Goal: Information Seeking & Learning: Learn about a topic

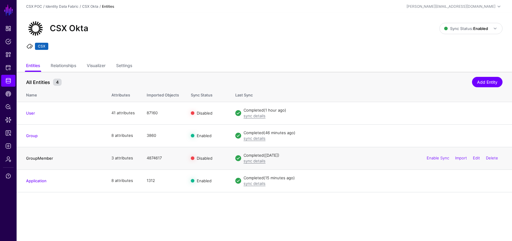
click at [47, 156] on link "GroupMember" at bounding box center [39, 158] width 27 height 5
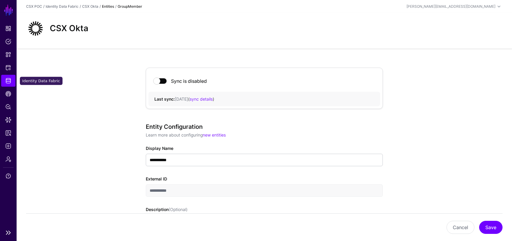
click at [9, 78] on span "Identity Data Fabric" at bounding box center [8, 81] width 6 height 6
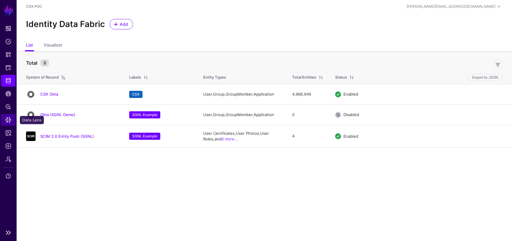
click at [9, 118] on span "Data Lens" at bounding box center [8, 120] width 6 height 6
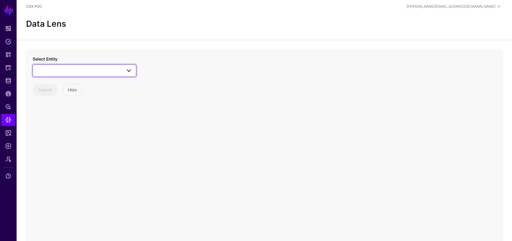
click at [82, 75] on link at bounding box center [85, 70] width 104 height 12
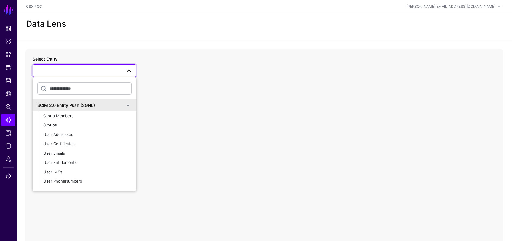
click at [77, 107] on div "SCIM 2.0 Entity Push (SGNL)" at bounding box center [80, 105] width 87 height 6
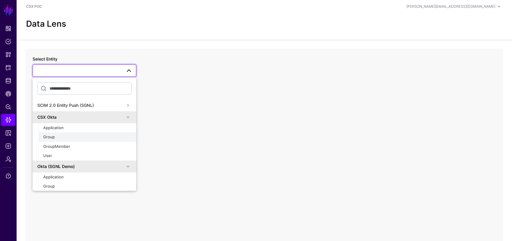
click at [60, 139] on div "Group" at bounding box center [87, 137] width 88 height 6
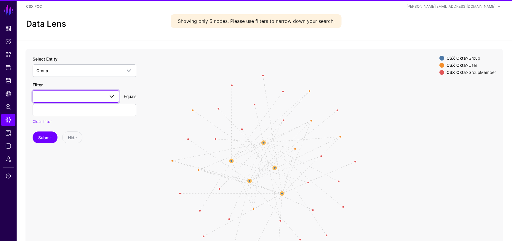
click at [89, 101] on link at bounding box center [76, 96] width 87 height 12
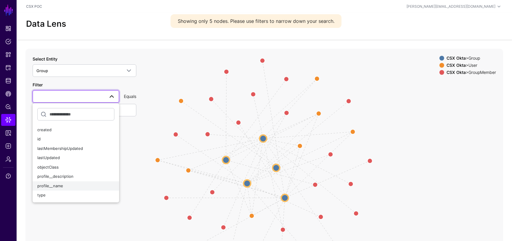
click at [70, 184] on div "profile__name" at bounding box center [75, 186] width 77 height 6
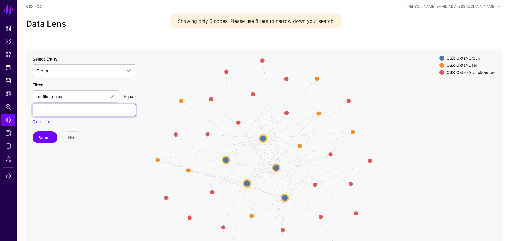
click at [88, 114] on input "text" at bounding box center [85, 110] width 104 height 12
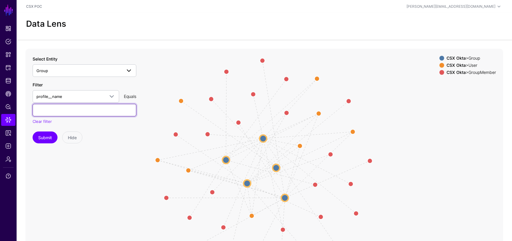
paste input "**********"
type input "**********"
click at [64, 95] on span "profile__name" at bounding box center [70, 96] width 68 height 7
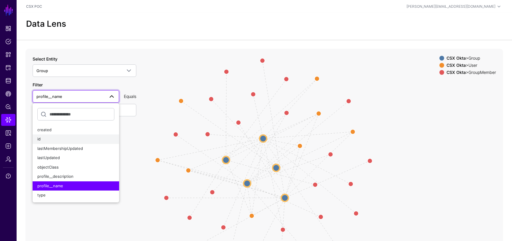
click at [55, 136] on div "id" at bounding box center [75, 139] width 77 height 6
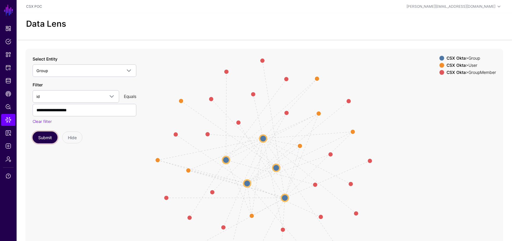
click at [48, 136] on button "Submit" at bounding box center [45, 137] width 25 height 12
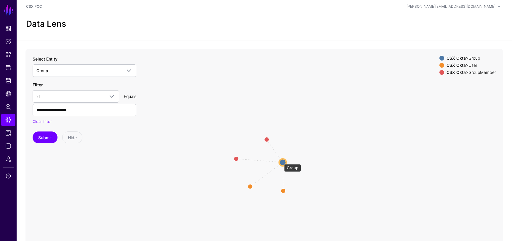
click at [281, 162] on circle at bounding box center [282, 162] width 7 height 7
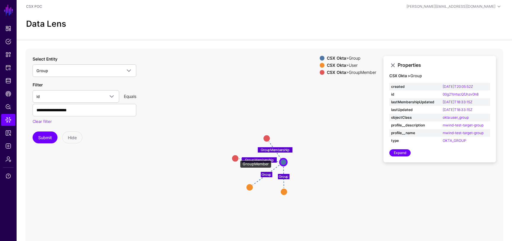
click at [237, 157] on circle at bounding box center [235, 157] width 7 height 7
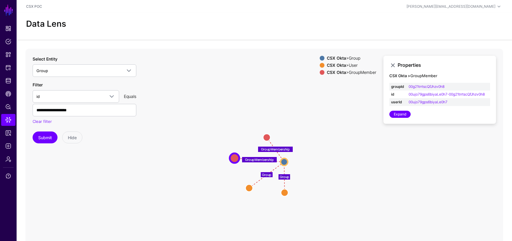
click at [260, 140] on icon "Group Group GroupMembership GroupMembership Group Group User User GroupMember G…" at bounding box center [264, 167] width 478 height 237
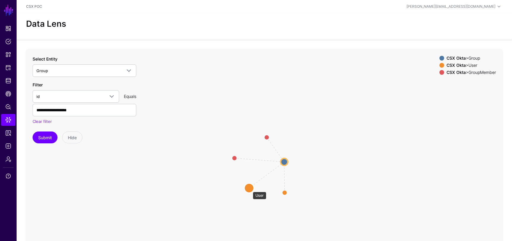
click at [250, 189] on circle at bounding box center [249, 187] width 9 height 9
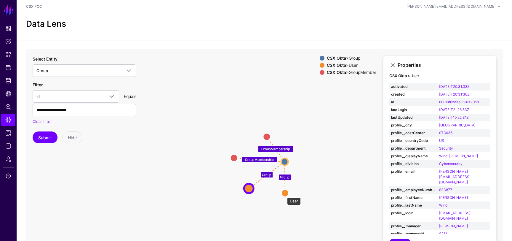
click at [284, 194] on circle at bounding box center [285, 192] width 7 height 7
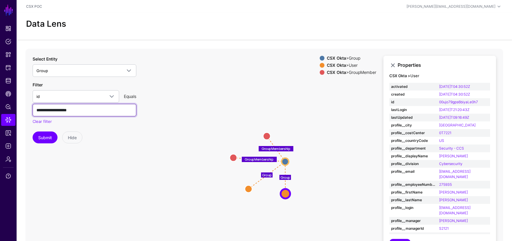
click at [88, 110] on input "**********" at bounding box center [85, 110] width 104 height 12
paste input "**********"
type input "**********"
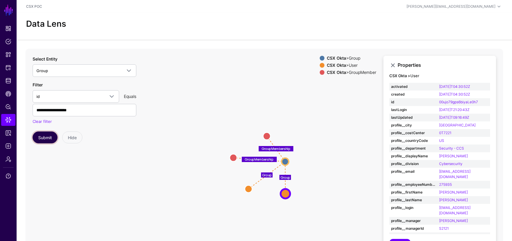
click at [46, 140] on button "Submit" at bounding box center [45, 137] width 25 height 12
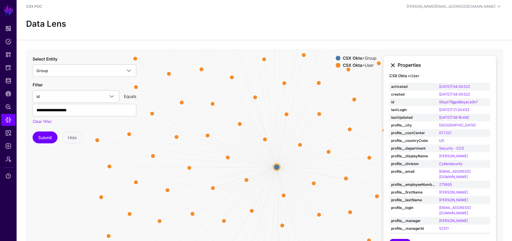
click at [394, 64] on link at bounding box center [393, 65] width 7 height 7
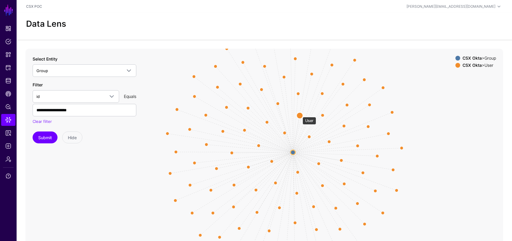
click at [300, 114] on circle at bounding box center [300, 115] width 6 height 6
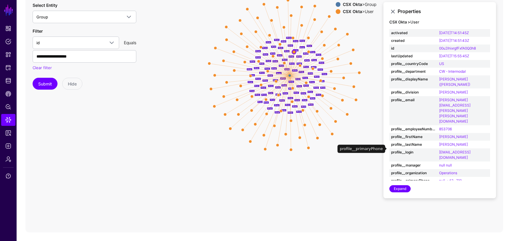
scroll to position [11, 0]
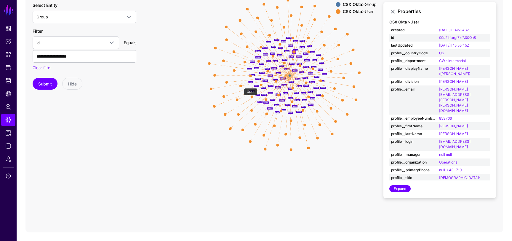
click at [241, 85] on circle at bounding box center [240, 85] width 3 height 3
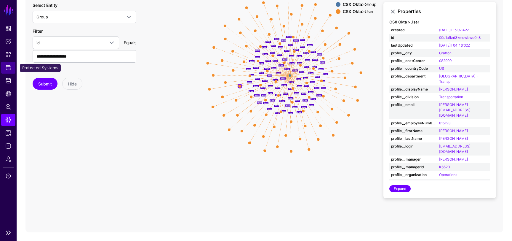
click at [8, 71] on link "Protected Systems" at bounding box center [8, 68] width 14 height 12
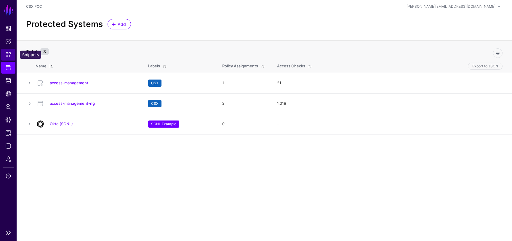
click at [9, 54] on span "Snippets" at bounding box center [8, 55] width 6 height 6
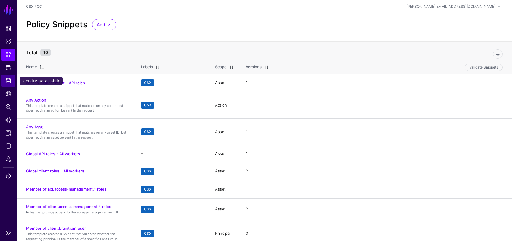
click at [7, 81] on span "Identity Data Fabric" at bounding box center [8, 81] width 6 height 6
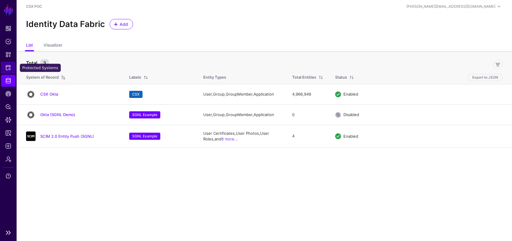
click at [8, 72] on link "Protected Systems" at bounding box center [8, 68] width 14 height 12
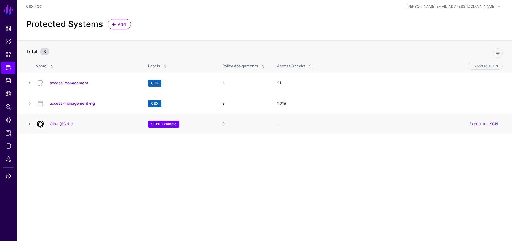
click at [31, 123] on link at bounding box center [29, 123] width 7 height 7
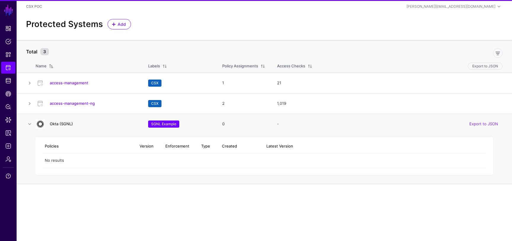
click at [65, 126] on link "Okta (SGNL)" at bounding box center [61, 123] width 23 height 5
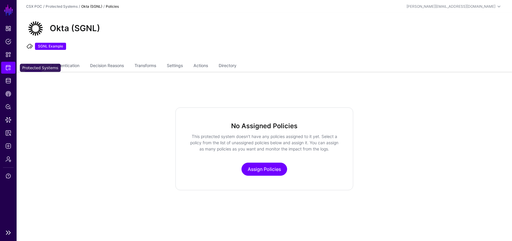
click at [9, 67] on span "Protected Systems" at bounding box center [8, 68] width 6 height 6
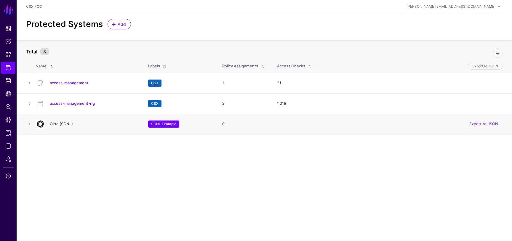
click at [57, 123] on link "Okta (SGNL)" at bounding box center [61, 123] width 23 height 5
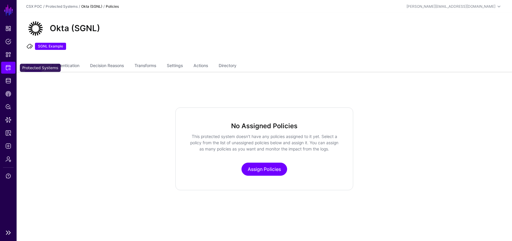
click at [7, 66] on span "Protected Systems" at bounding box center [8, 68] width 6 height 6
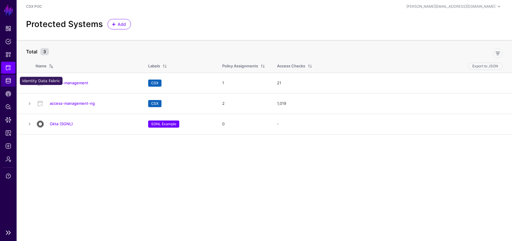
click at [6, 86] on link "Identity Data Fabric" at bounding box center [8, 81] width 14 height 12
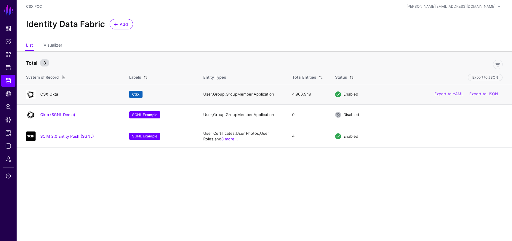
click at [52, 94] on link "CSX Okta" at bounding box center [49, 94] width 18 height 5
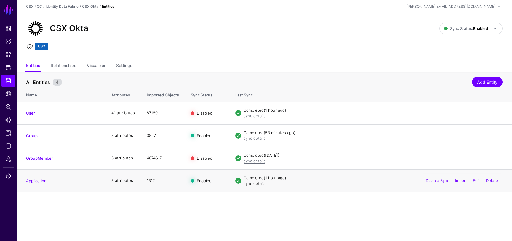
click at [253, 185] on link "sync details" at bounding box center [255, 183] width 22 height 5
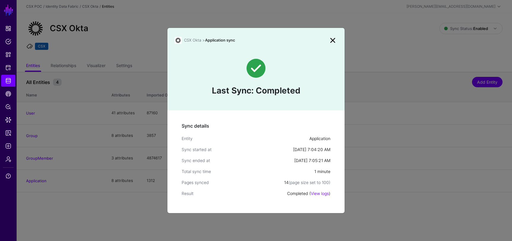
click at [333, 39] on link at bounding box center [332, 40] width 9 height 9
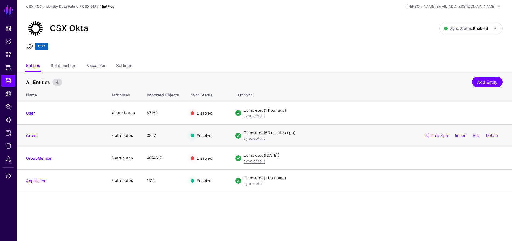
click at [152, 136] on td "3857" at bounding box center [163, 135] width 44 height 23
copy td "3857"
click at [225, 44] on ul "CSX" at bounding box center [264, 47] width 479 height 9
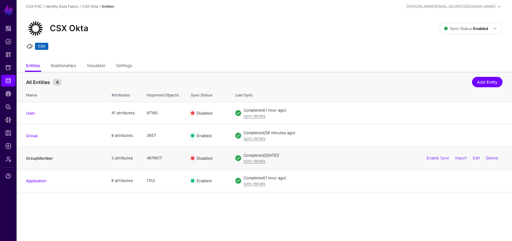
click at [51, 156] on link "GroupMember" at bounding box center [39, 158] width 27 height 5
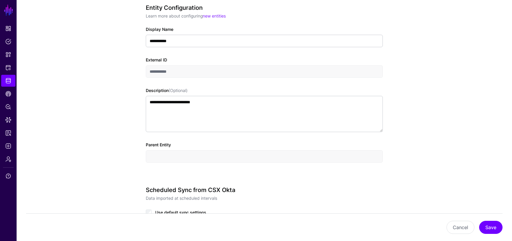
scroll to position [135, 0]
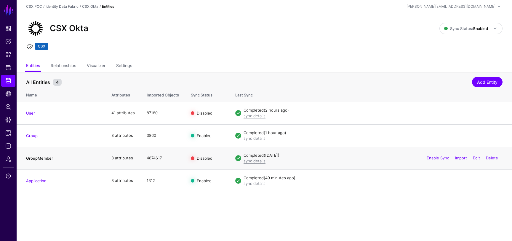
click at [40, 157] on link "GroupMember" at bounding box center [39, 158] width 27 height 5
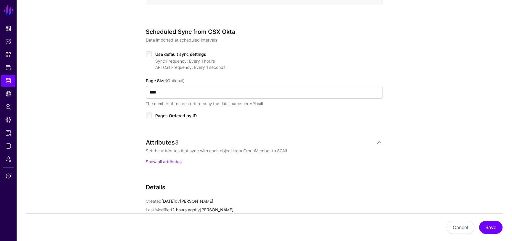
scroll to position [268, 0]
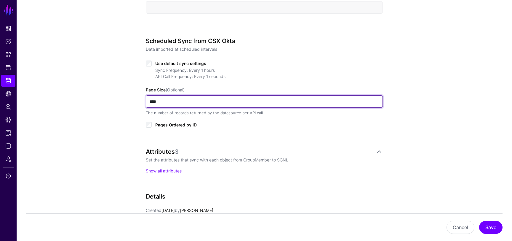
click at [153, 103] on input "****" at bounding box center [264, 101] width 237 height 12
type input "***"
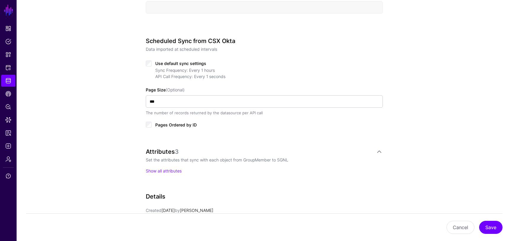
click at [128, 127] on div "**********" at bounding box center [264, 64] width 275 height 566
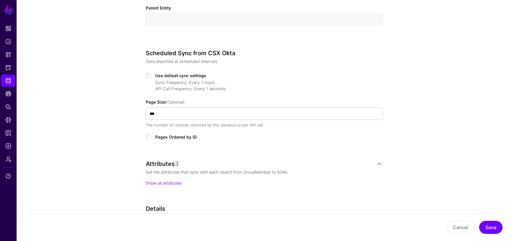
scroll to position [246, 0]
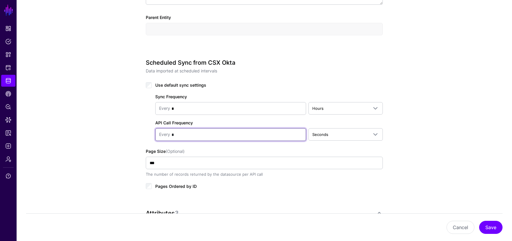
click at [203, 131] on input "*" at bounding box center [236, 135] width 132 height 12
click at [203, 134] on input "*" at bounding box center [236, 135] width 132 height 12
type input "*"
click at [466, 148] on div "**********" at bounding box center [265, 106] width 496 height 606
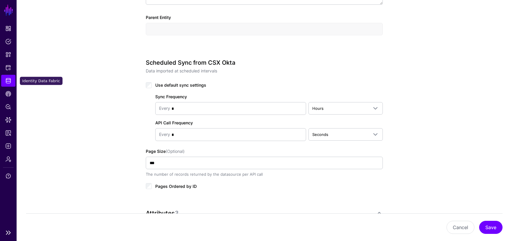
click at [11, 81] on span "Identity Data Fabric" at bounding box center [8, 81] width 6 height 6
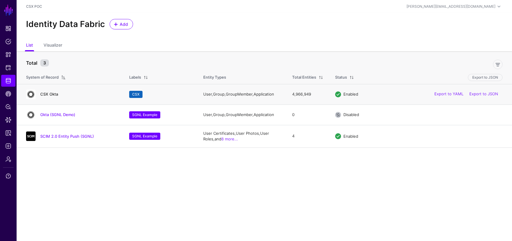
click at [50, 94] on link "CSX Okta" at bounding box center [49, 94] width 18 height 5
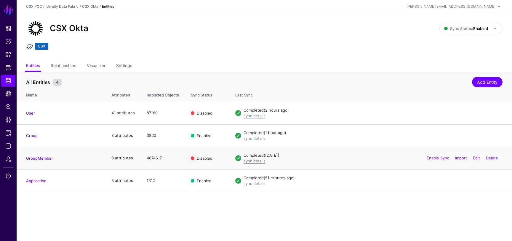
click at [42, 154] on td "GroupMember" at bounding box center [61, 158] width 89 height 23
click at [43, 157] on link "GroupMember" at bounding box center [39, 158] width 27 height 5
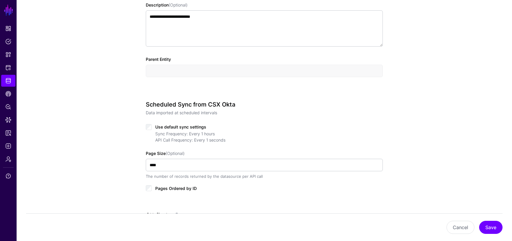
scroll to position [210, 0]
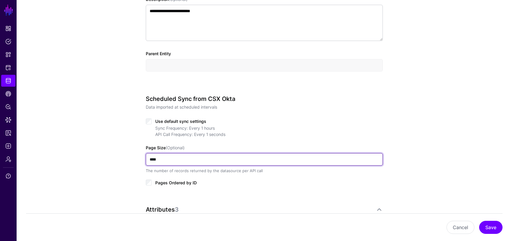
click at [257, 159] on input "****" at bounding box center [264, 159] width 237 height 12
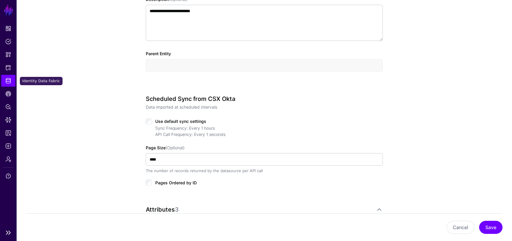
click at [8, 86] on link "Identity Data Fabric" at bounding box center [8, 81] width 14 height 12
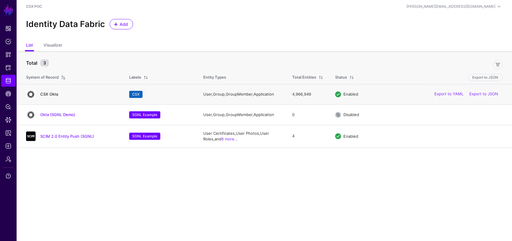
click at [47, 94] on link "CSX Okta" at bounding box center [49, 94] width 18 height 5
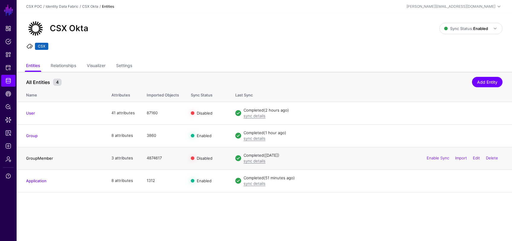
click at [39, 159] on link "GroupMember" at bounding box center [39, 158] width 27 height 5
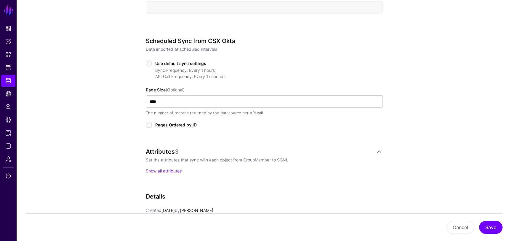
scroll to position [269, 0]
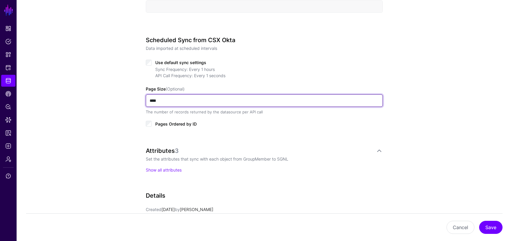
click at [152, 102] on input "****" at bounding box center [264, 100] width 237 height 12
type input "***"
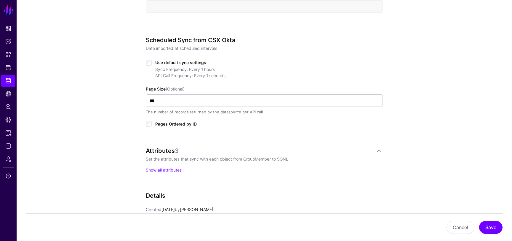
click at [106, 131] on div "**********" at bounding box center [265, 63] width 496 height 566
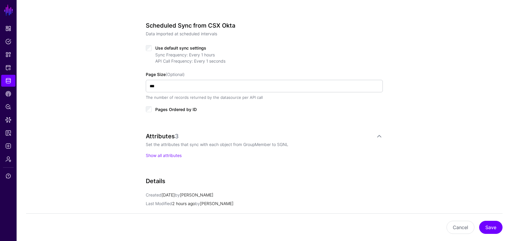
scroll to position [311, 0]
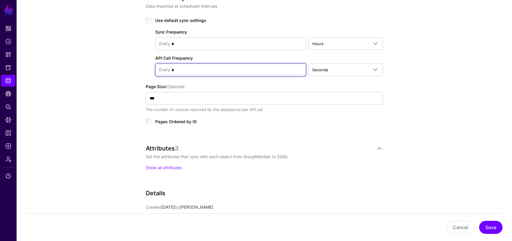
click at [200, 74] on input "*" at bounding box center [236, 70] width 132 height 12
type input "*"
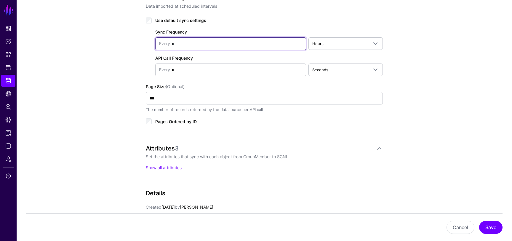
click at [197, 44] on input "*" at bounding box center [236, 44] width 132 height 12
type input "*"
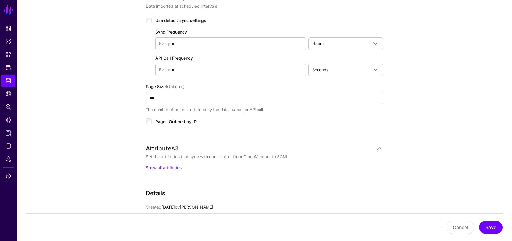
click at [422, 155] on div "**********" at bounding box center [265, 41] width 496 height 606
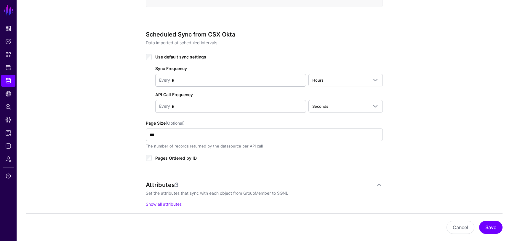
scroll to position [268, 0]
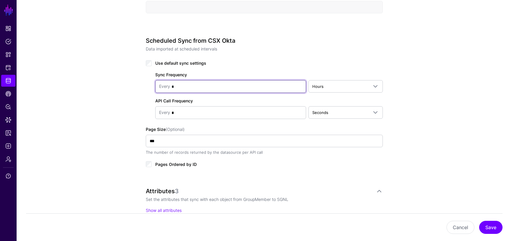
click at [231, 89] on input "*" at bounding box center [236, 87] width 132 height 12
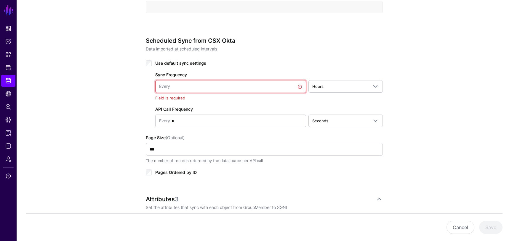
type input "*"
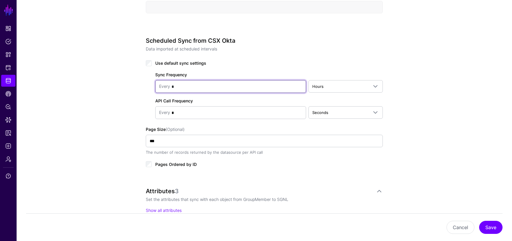
type input "*"
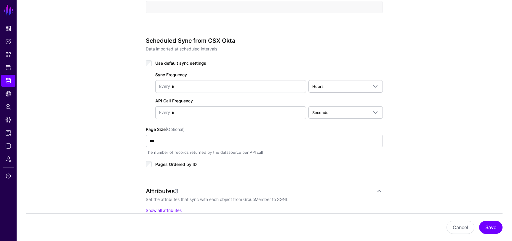
click at [463, 190] on div "**********" at bounding box center [265, 84] width 496 height 606
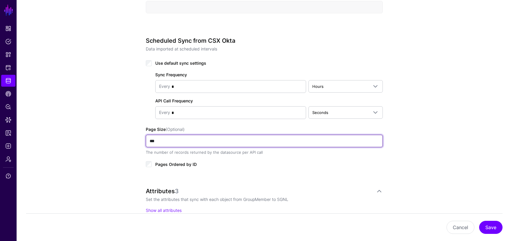
click at [153, 140] on input "***" at bounding box center [264, 141] width 237 height 12
type input "***"
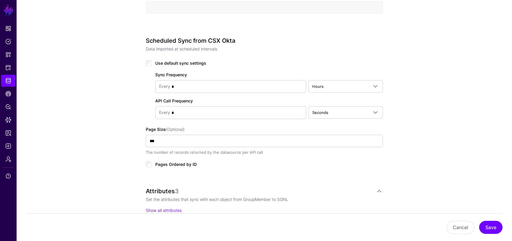
click at [431, 168] on div "**********" at bounding box center [265, 84] width 496 height 606
click at [495, 229] on button "Save" at bounding box center [490, 227] width 23 height 13
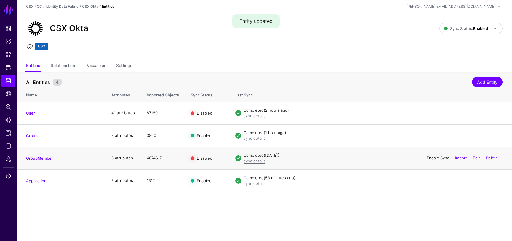
click at [439, 159] on link "Enable Sync" at bounding box center [438, 157] width 23 height 5
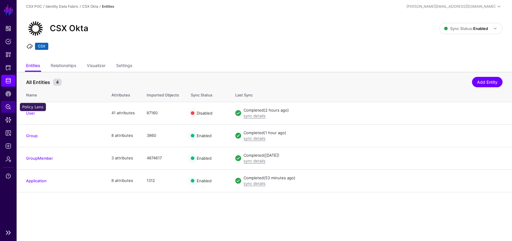
click at [8, 105] on span "Policy Lens" at bounding box center [8, 107] width 6 height 6
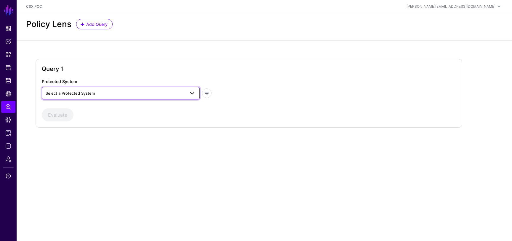
click at [104, 94] on span "Select a Protected System" at bounding box center [116, 93] width 140 height 7
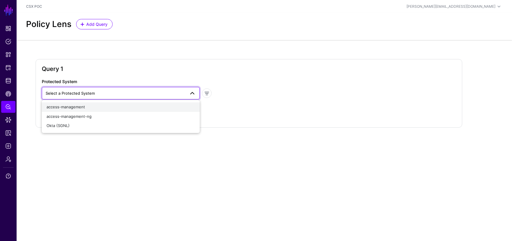
click at [99, 105] on div "access-management" at bounding box center [121, 107] width 149 height 6
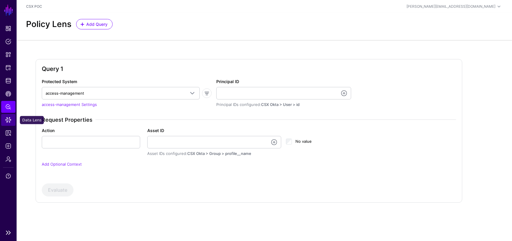
click at [8, 118] on span "Data Lens" at bounding box center [8, 120] width 6 height 6
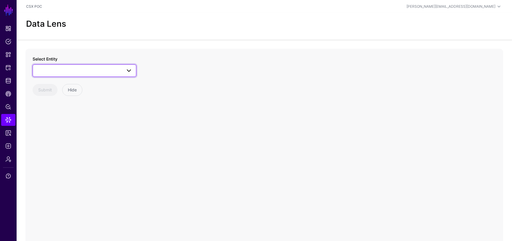
click at [92, 71] on span at bounding box center [84, 70] width 96 height 7
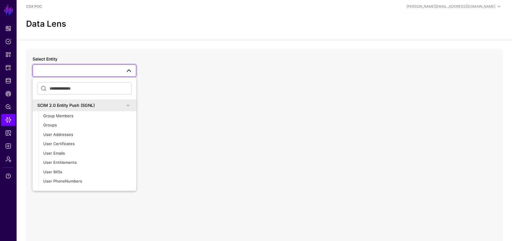
click at [85, 106] on div "SCIM 2.0 Entity Push (SGNL)" at bounding box center [80, 105] width 87 height 6
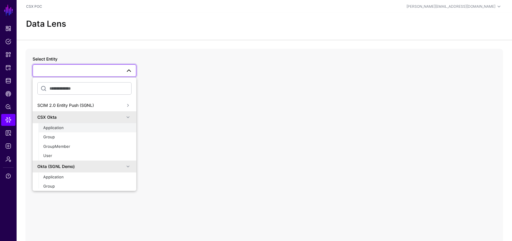
click at [68, 126] on div "Application" at bounding box center [87, 128] width 88 height 6
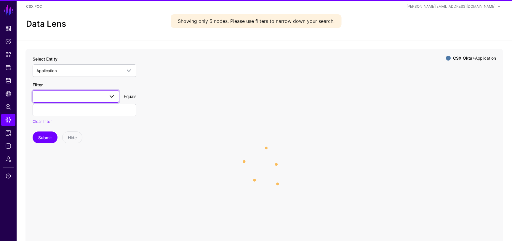
click at [84, 94] on span at bounding box center [75, 96] width 79 height 7
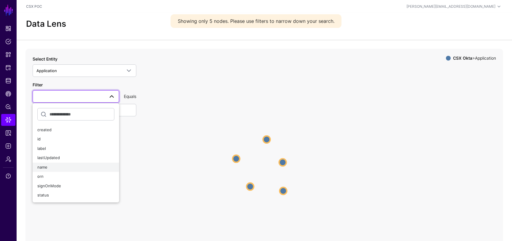
click at [59, 164] on div "name" at bounding box center [75, 167] width 77 height 6
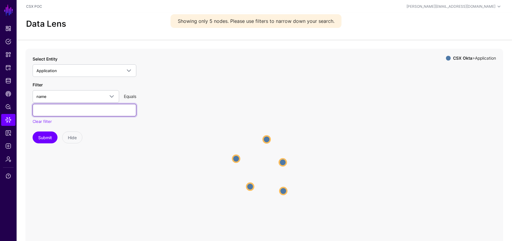
click at [78, 110] on input "text" at bounding box center [85, 110] width 104 height 12
type input "**********"
click at [46, 139] on button "Submit" at bounding box center [45, 137] width 25 height 12
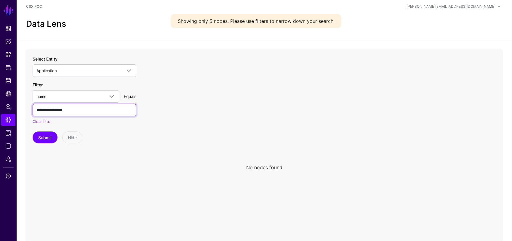
click at [98, 110] on input "**********" at bounding box center [85, 110] width 104 height 12
click at [93, 100] on span "name" at bounding box center [75, 96] width 79 height 7
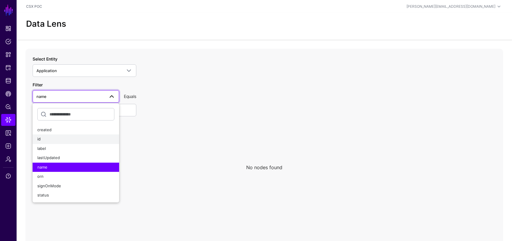
click at [69, 138] on div "id" at bounding box center [75, 139] width 77 height 6
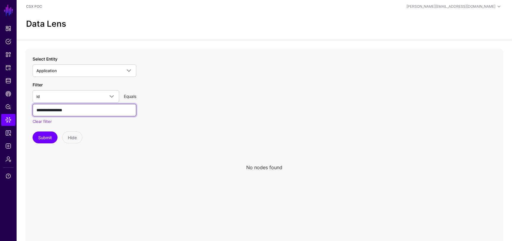
click at [88, 112] on input "**********" at bounding box center [85, 110] width 104 height 12
paste input "**********"
type input "**********"
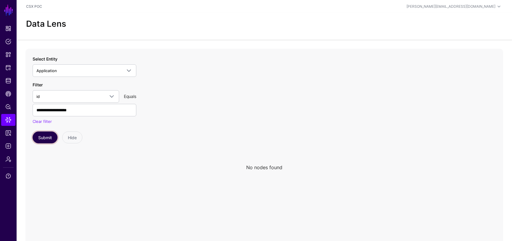
click at [42, 139] on button "Submit" at bounding box center [45, 137] width 25 height 12
click at [271, 170] on icon "Application Application" at bounding box center [264, 167] width 478 height 237
click at [267, 168] on circle at bounding box center [266, 167] width 7 height 7
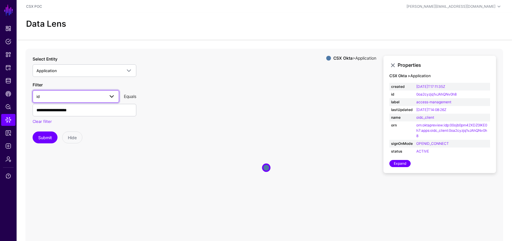
click at [92, 94] on span "id" at bounding box center [70, 96] width 68 height 7
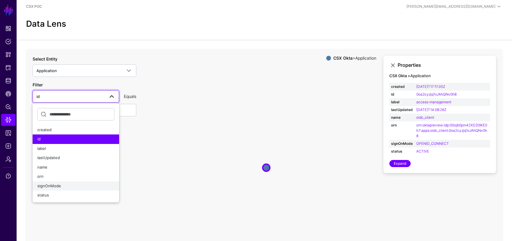
click at [63, 188] on div "signOnMode" at bounding box center [75, 186] width 77 height 6
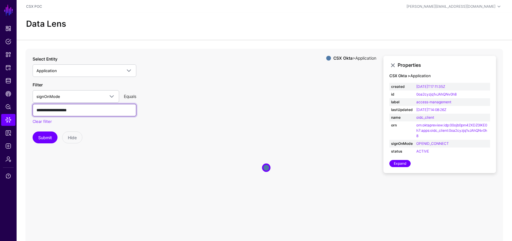
click at [85, 112] on input "**********" at bounding box center [85, 110] width 104 height 12
type input "**********"
click at [44, 143] on icon "Application Application" at bounding box center [264, 167] width 478 height 237
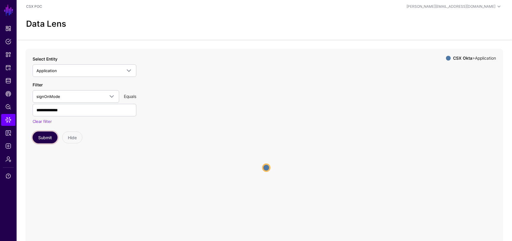
click at [44, 137] on button "Submit" at bounding box center [45, 137] width 25 height 12
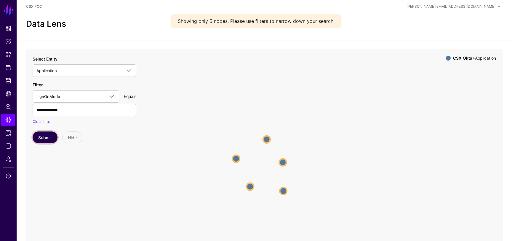
click at [48, 138] on button "Submit" at bounding box center [45, 137] width 25 height 12
click at [268, 139] on circle at bounding box center [266, 139] width 7 height 7
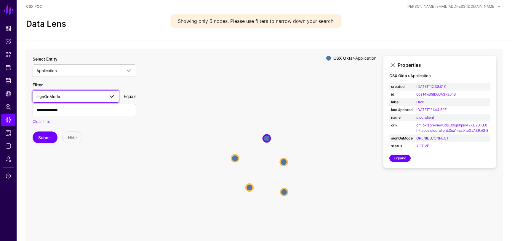
click at [109, 94] on span at bounding box center [111, 96] width 7 height 7
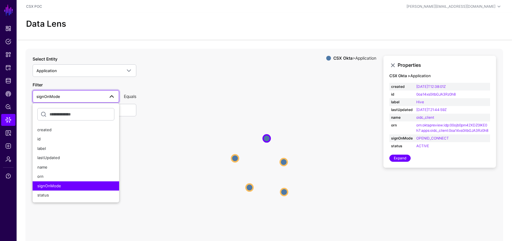
click at [170, 111] on icon "Application Application Application Application Application Application Applica…" at bounding box center [264, 167] width 478 height 237
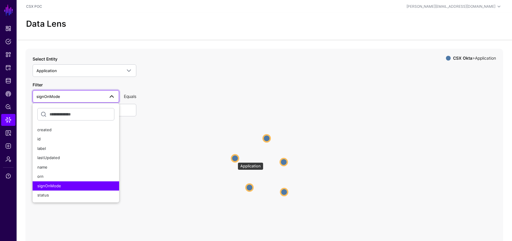
click at [235, 159] on circle at bounding box center [235, 157] width 7 height 7
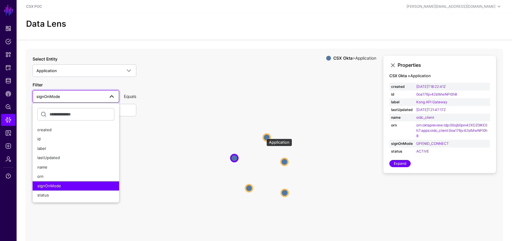
click at [267, 138] on circle at bounding box center [266, 137] width 7 height 7
click at [269, 142] on icon "Application Application Application Application Application Application Applica…" at bounding box center [264, 167] width 478 height 237
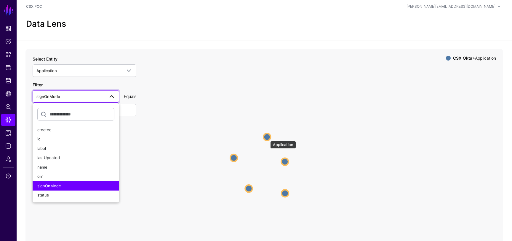
click at [267, 137] on circle at bounding box center [267, 136] width 7 height 7
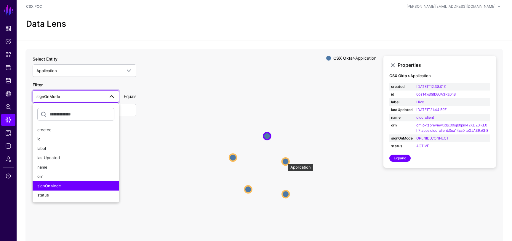
click at [285, 160] on circle at bounding box center [285, 161] width 7 height 7
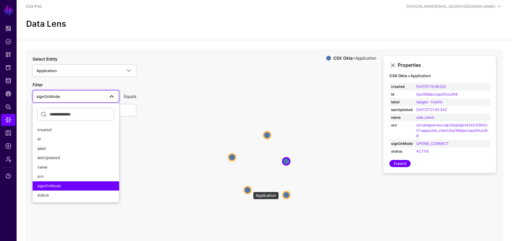
click at [250, 189] on circle at bounding box center [247, 189] width 7 height 7
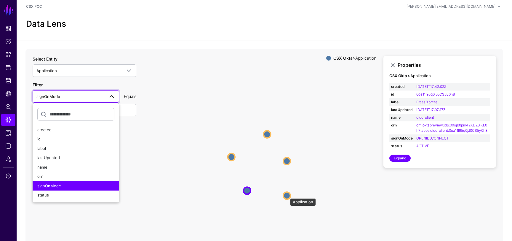
click at [288, 195] on circle at bounding box center [286, 195] width 7 height 7
click at [107, 93] on span at bounding box center [110, 96] width 11 height 7
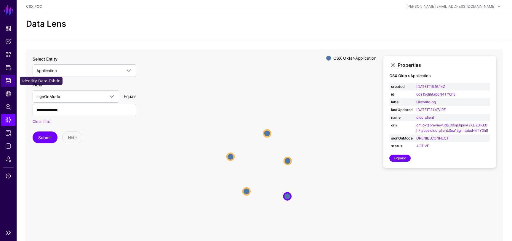
click at [8, 78] on span "Identity Data Fabric" at bounding box center [8, 81] width 6 height 6
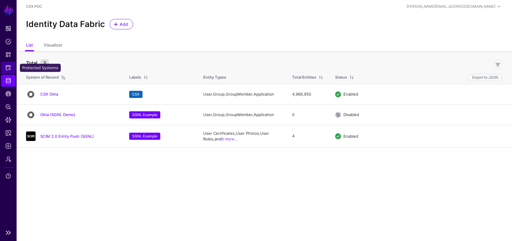
click at [7, 68] on span "Protected Systems" at bounding box center [8, 68] width 6 height 6
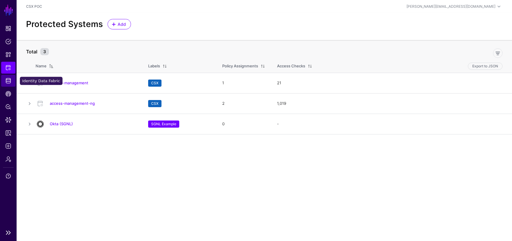
click at [8, 81] on span "Identity Data Fabric" at bounding box center [8, 81] width 6 height 6
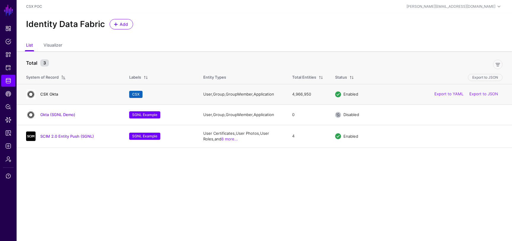
click at [48, 94] on link "CSX Okta" at bounding box center [49, 94] width 18 height 5
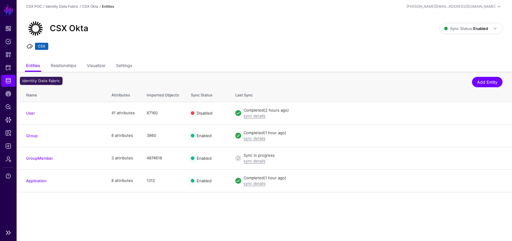
click at [9, 76] on link "Identity Data Fabric" at bounding box center [8, 81] width 14 height 12
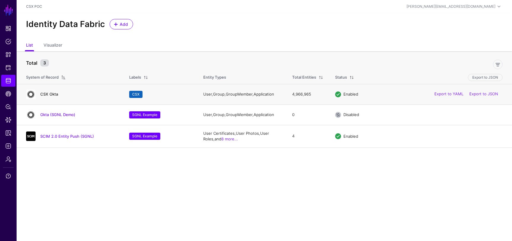
click at [47, 93] on link "CSX Okta" at bounding box center [49, 94] width 18 height 5
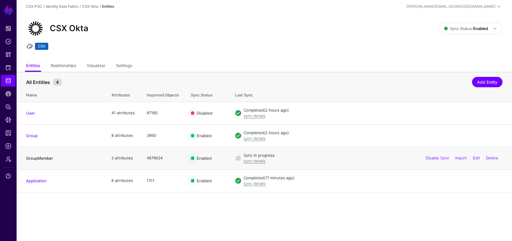
click at [36, 157] on link "GroupMember" at bounding box center [39, 158] width 27 height 5
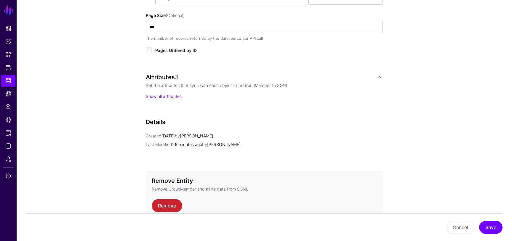
scroll to position [394, 0]
